Goal: Information Seeking & Learning: Learn about a topic

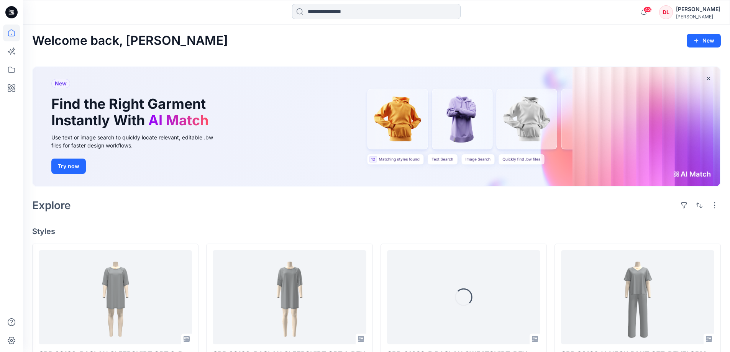
click at [314, 10] on input at bounding box center [376, 11] width 168 height 15
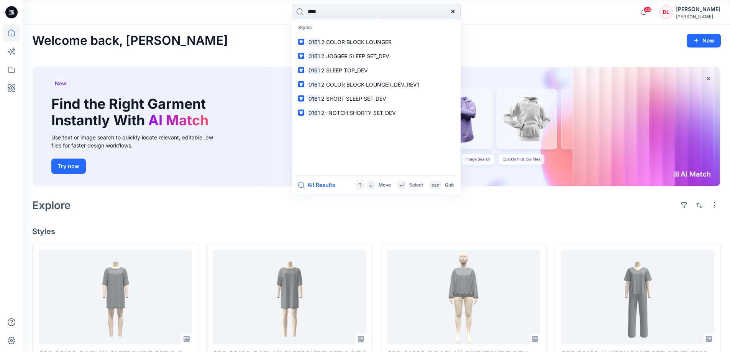
type input "*****"
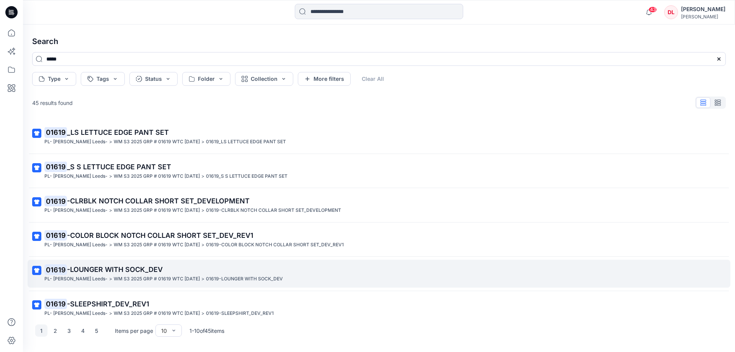
click at [119, 275] on p "WM S3 2025 GRP # 01619 WTC [DATE]" at bounding box center [157, 279] width 86 height 8
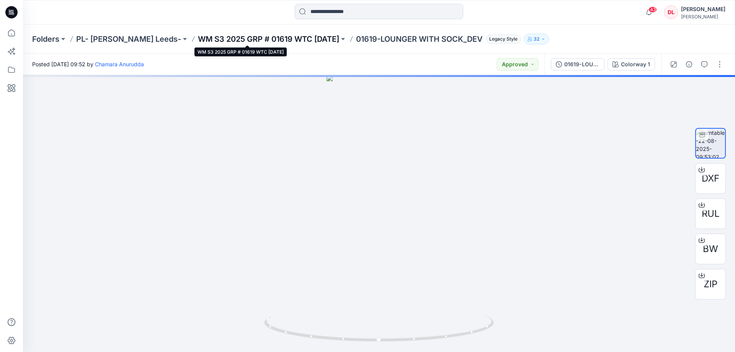
click at [214, 35] on p "WM S3 2025 GRP # 01619 WTC [DATE]" at bounding box center [268, 39] width 141 height 11
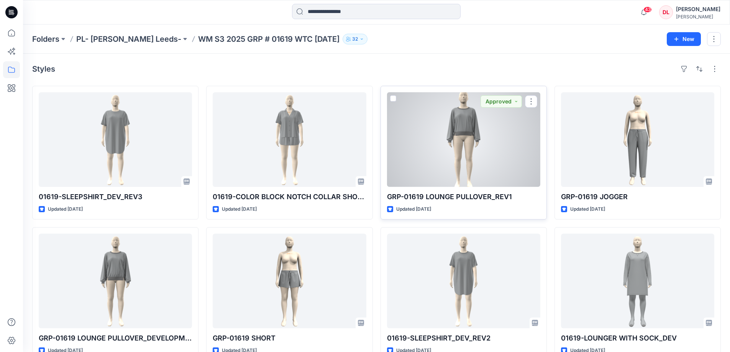
click at [448, 126] on div at bounding box center [463, 139] width 153 height 95
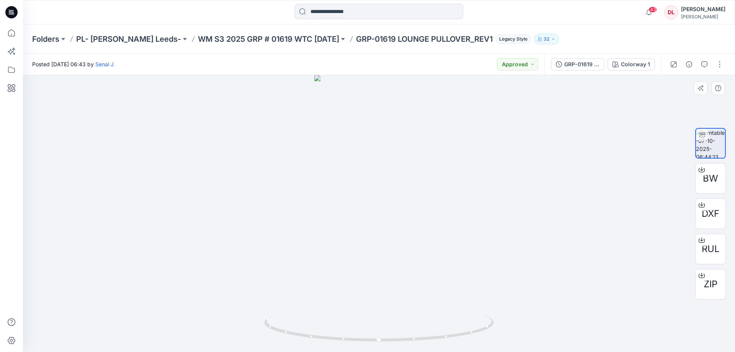
drag, startPoint x: 380, startPoint y: 124, endPoint x: 377, endPoint y: 204, distance: 80.5
click at [364, 247] on img at bounding box center [378, 213] width 129 height 277
click at [378, 157] on img at bounding box center [378, 212] width 129 height 280
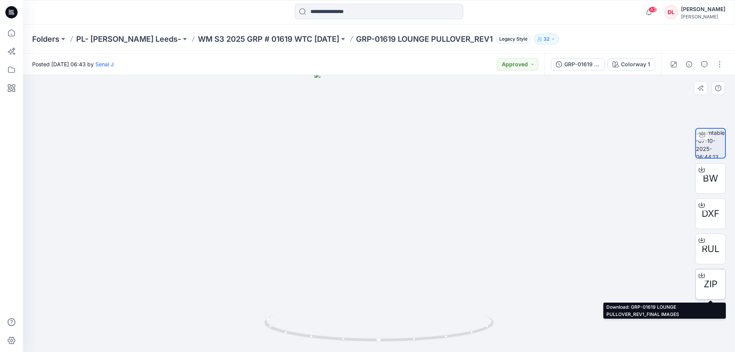
click at [710, 288] on span "ZIP" at bounding box center [711, 284] width 14 height 14
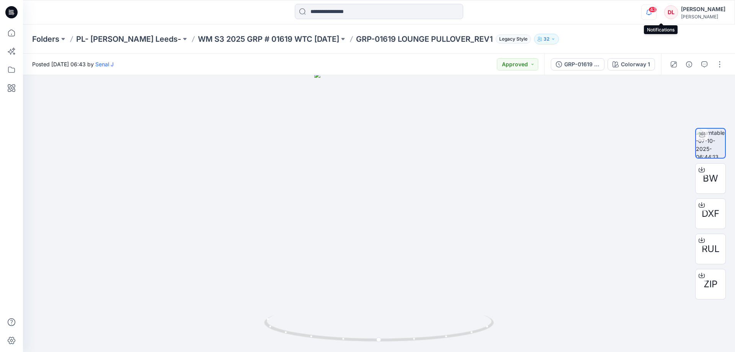
click at [656, 13] on icon "button" at bounding box center [649, 12] width 15 height 15
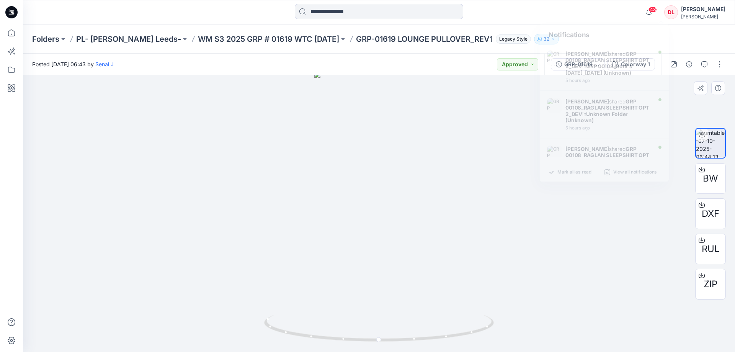
drag, startPoint x: 517, startPoint y: 146, endPoint x: 87, endPoint y: 28, distance: 445.0
click at [516, 146] on div at bounding box center [379, 213] width 712 height 277
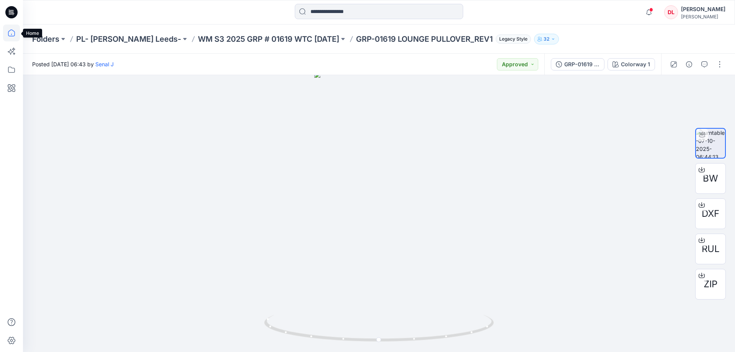
click at [10, 30] on icon at bounding box center [11, 32] width 7 height 7
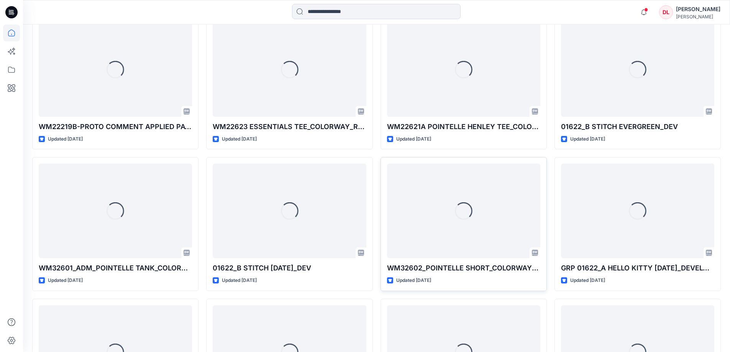
scroll to position [728, 0]
